Goal: Task Accomplishment & Management: Use online tool/utility

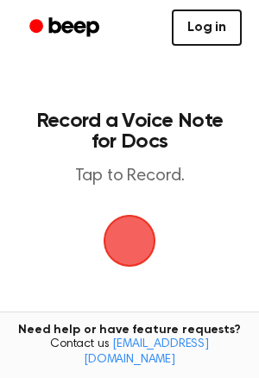
click at [217, 26] on link "Log in" at bounding box center [207, 27] width 70 height 36
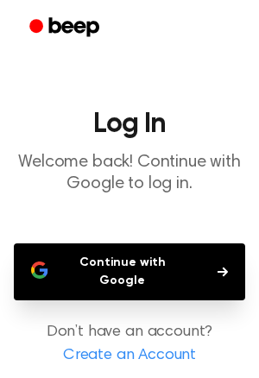
scroll to position [55, 0]
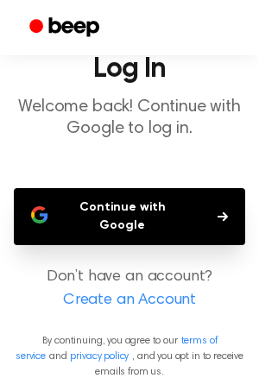
click at [155, 215] on button "Continue with Google" at bounding box center [129, 216] width 231 height 57
click at [76, 197] on button "Continue with Google" at bounding box center [129, 216] width 231 height 57
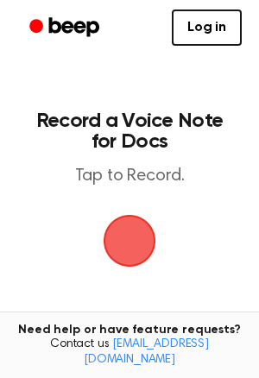
click at [135, 229] on span "button" at bounding box center [129, 240] width 95 height 95
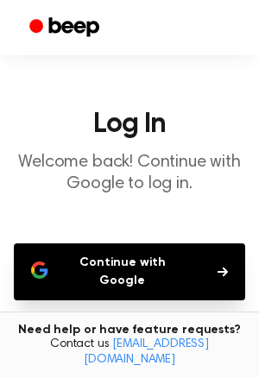
scroll to position [151, 0]
